Goal: Information Seeking & Learning: Learn about a topic

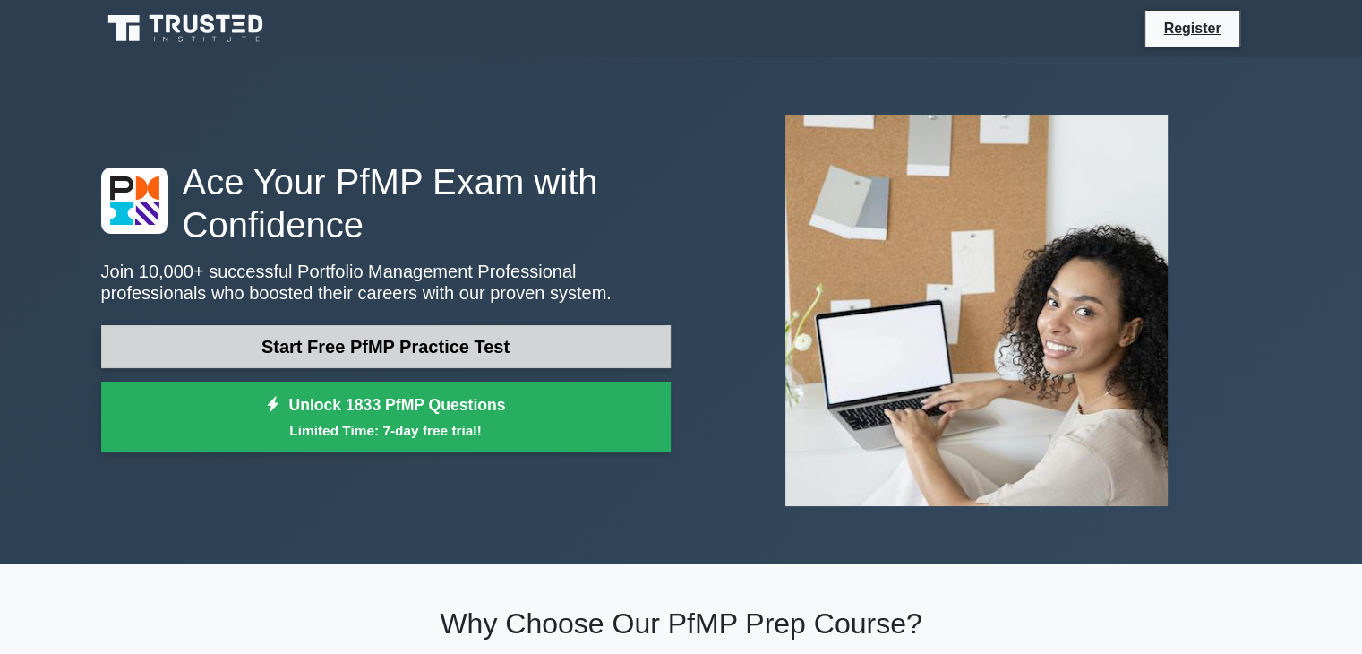
click at [487, 343] on link "Start Free PfMP Practice Test" at bounding box center [386, 346] width 570 height 43
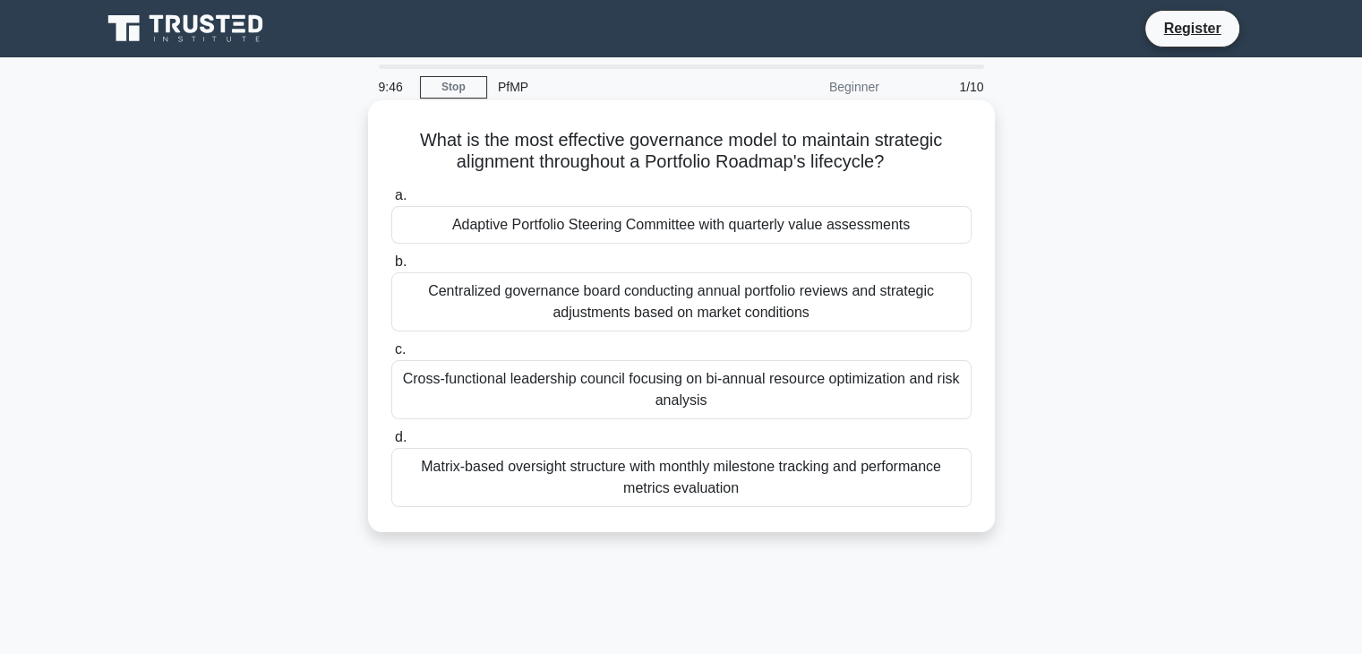
click at [508, 290] on div "Centralized governance board conducting annual portfolio reviews and strategic …" at bounding box center [681, 301] width 580 height 59
click at [391, 268] on input "b. Centralized governance board conducting annual portfolio reviews and strateg…" at bounding box center [391, 262] width 0 height 12
